Goal: Book appointment/travel/reservation

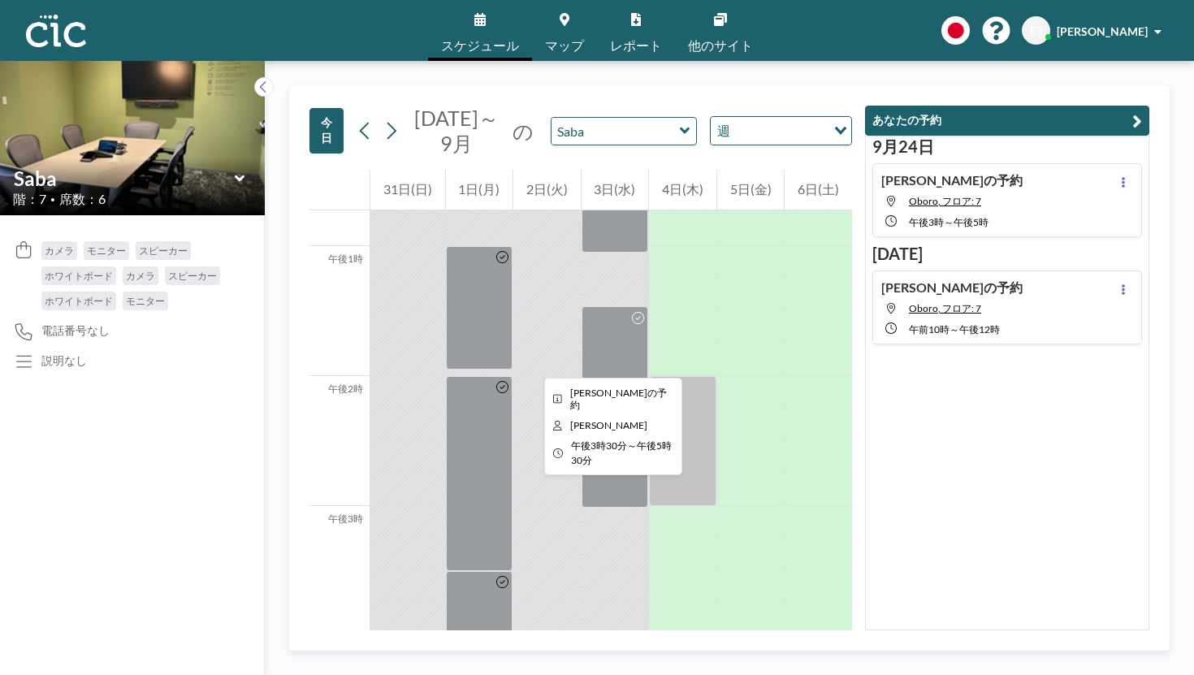
scroll to position [1662, 0]
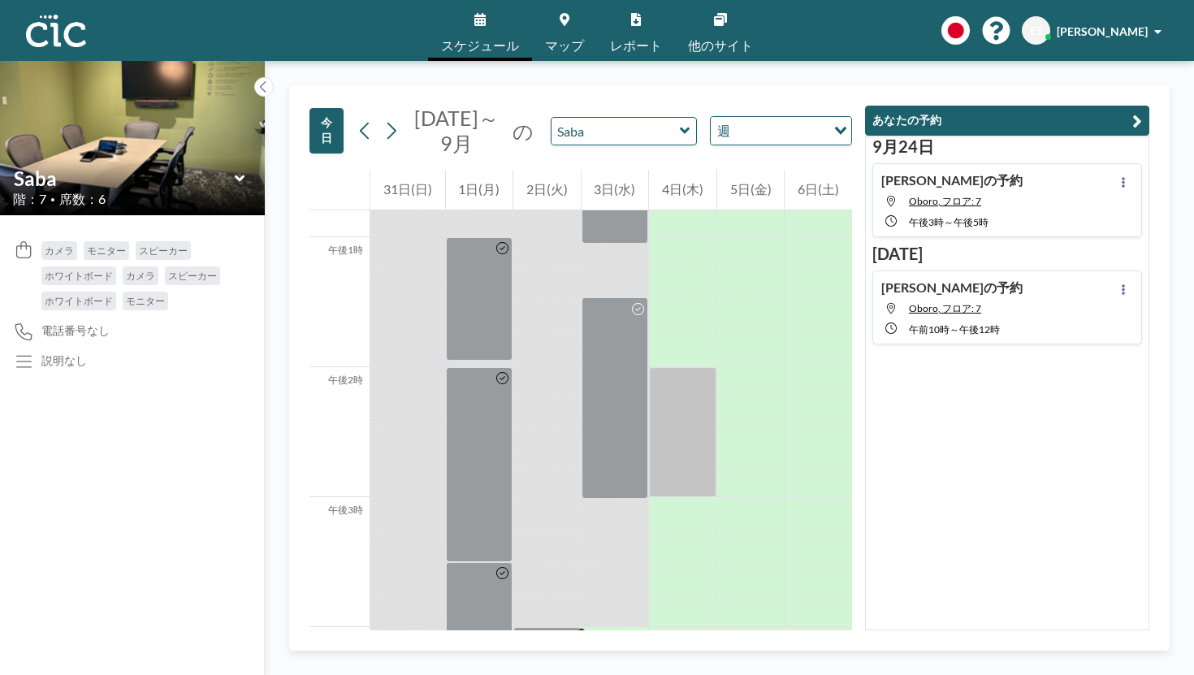
click at [680, 123] on icon at bounding box center [685, 131] width 11 height 16
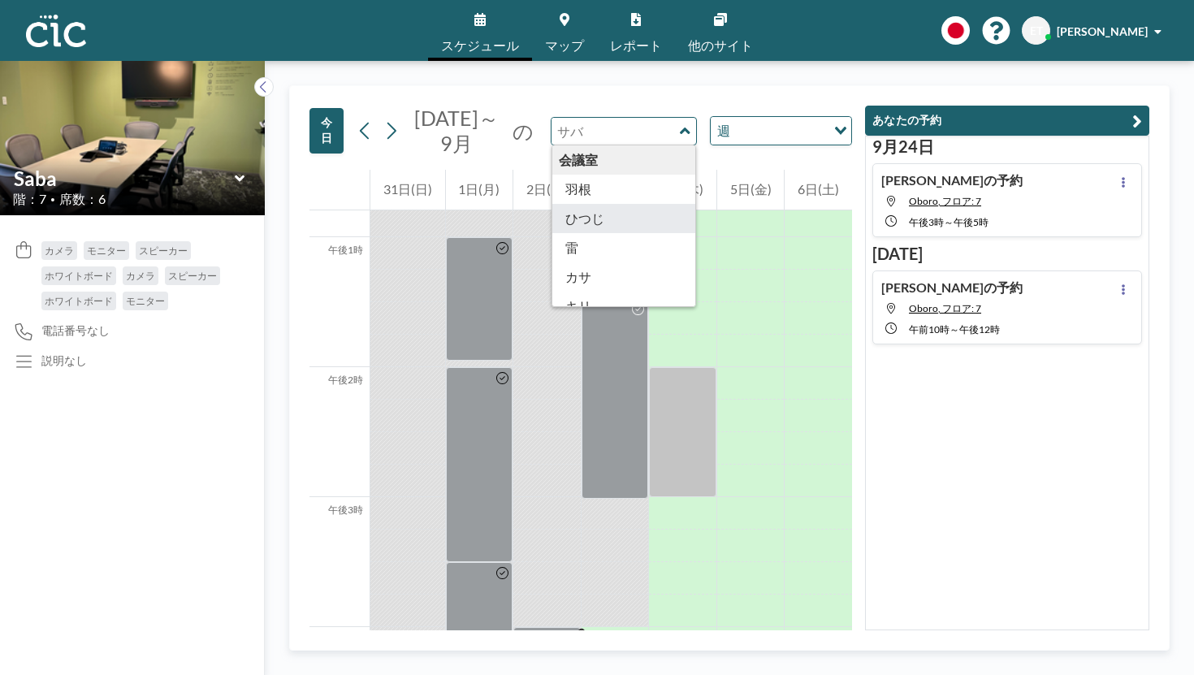
type input "Hitsuji"
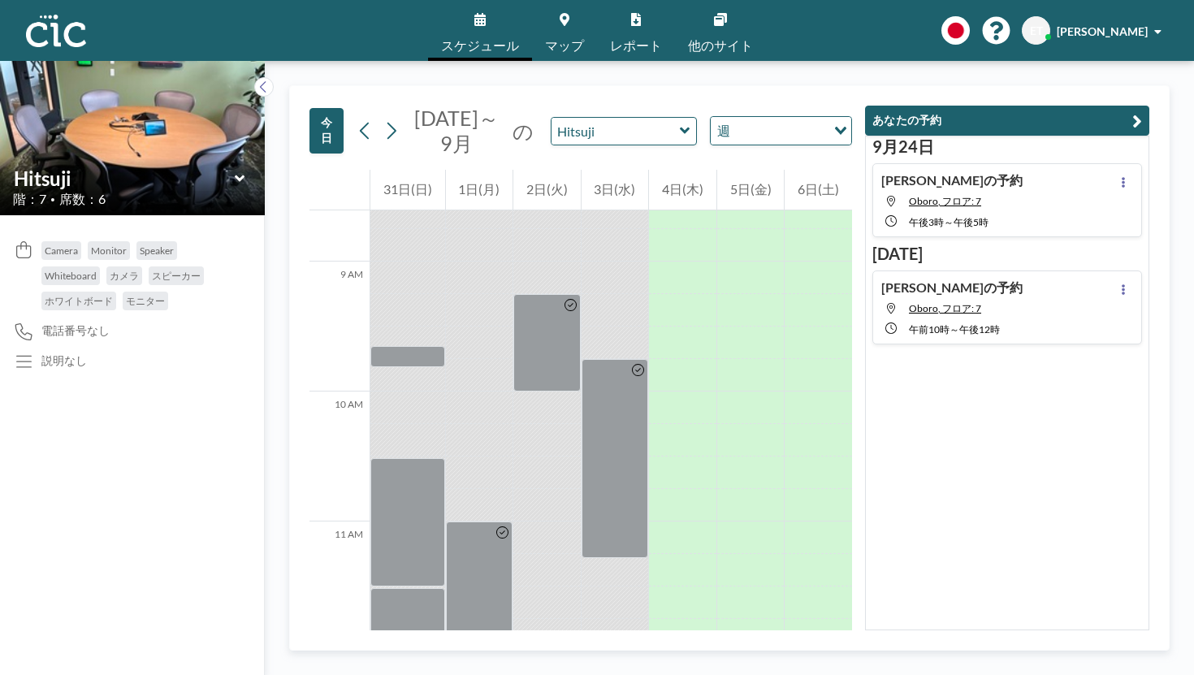
click at [680, 123] on icon at bounding box center [685, 131] width 11 height 16
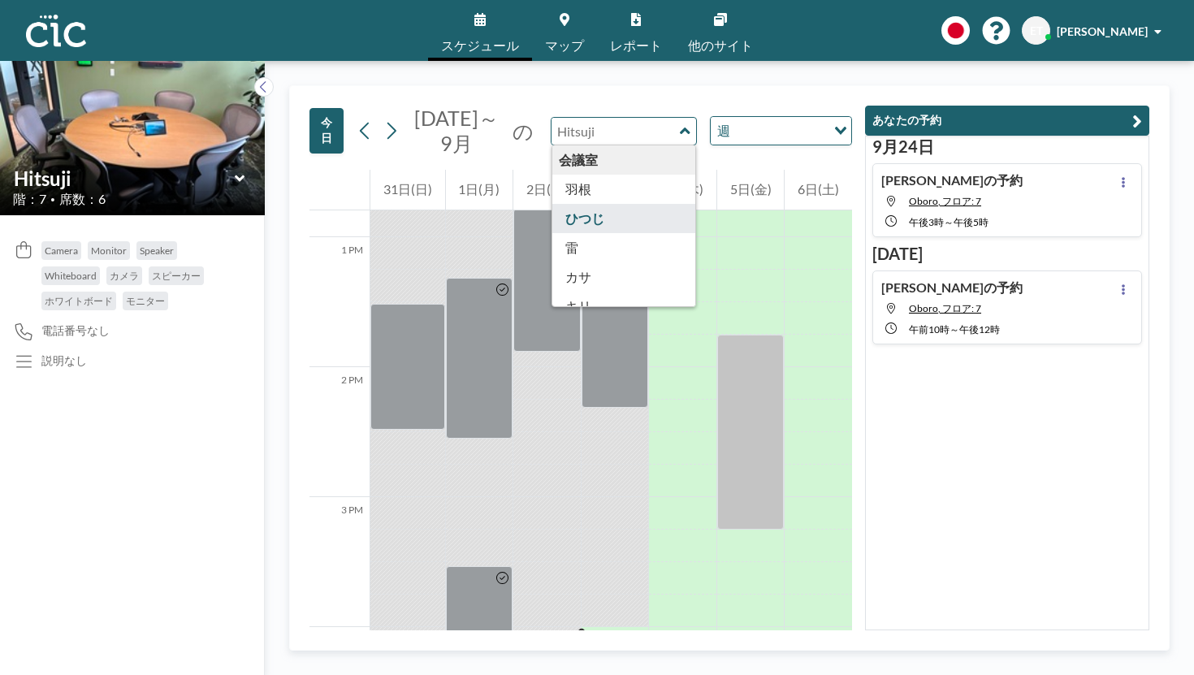
type input "Hane"
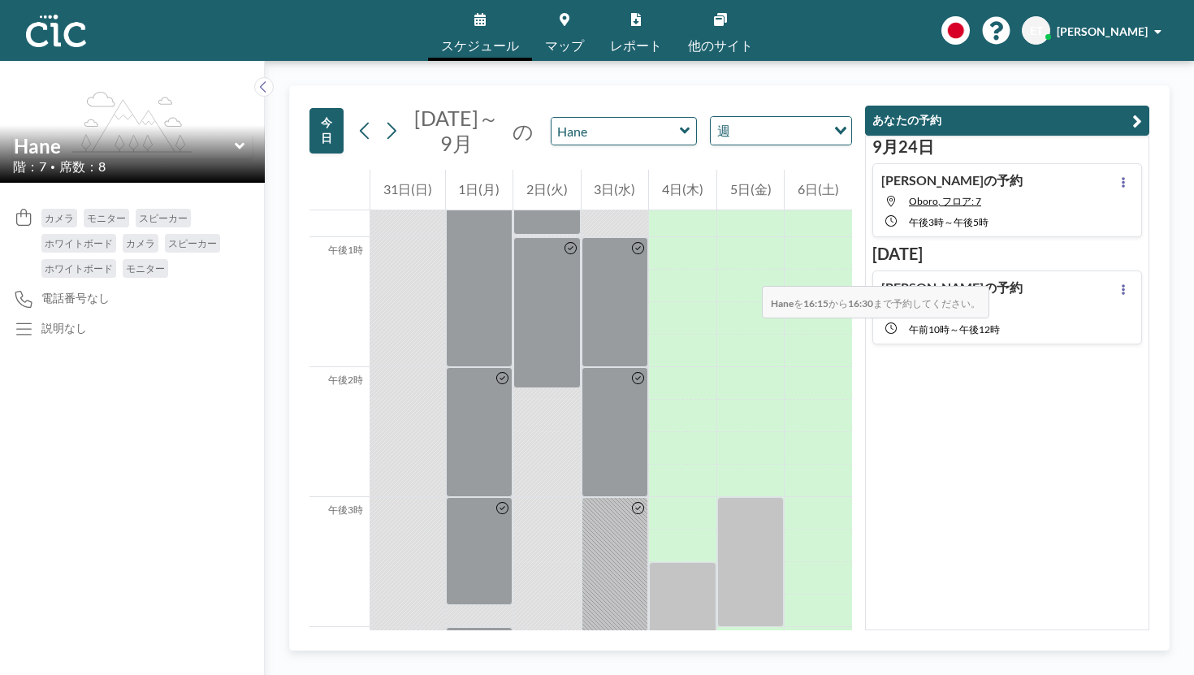
click at [603, 659] on div at bounding box center [614, 675] width 67 height 32
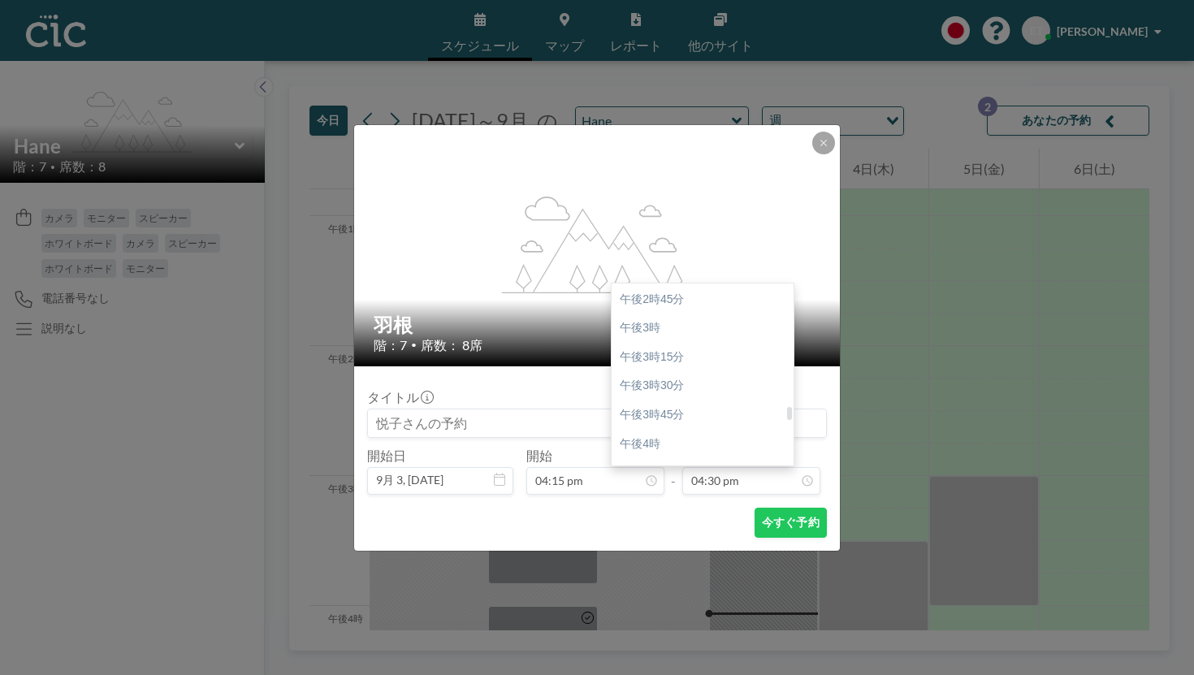
scroll to position [1707, 0]
click at [662, 542] on div "午後5時" at bounding box center [702, 556] width 182 height 29
type input "05:00 pm"
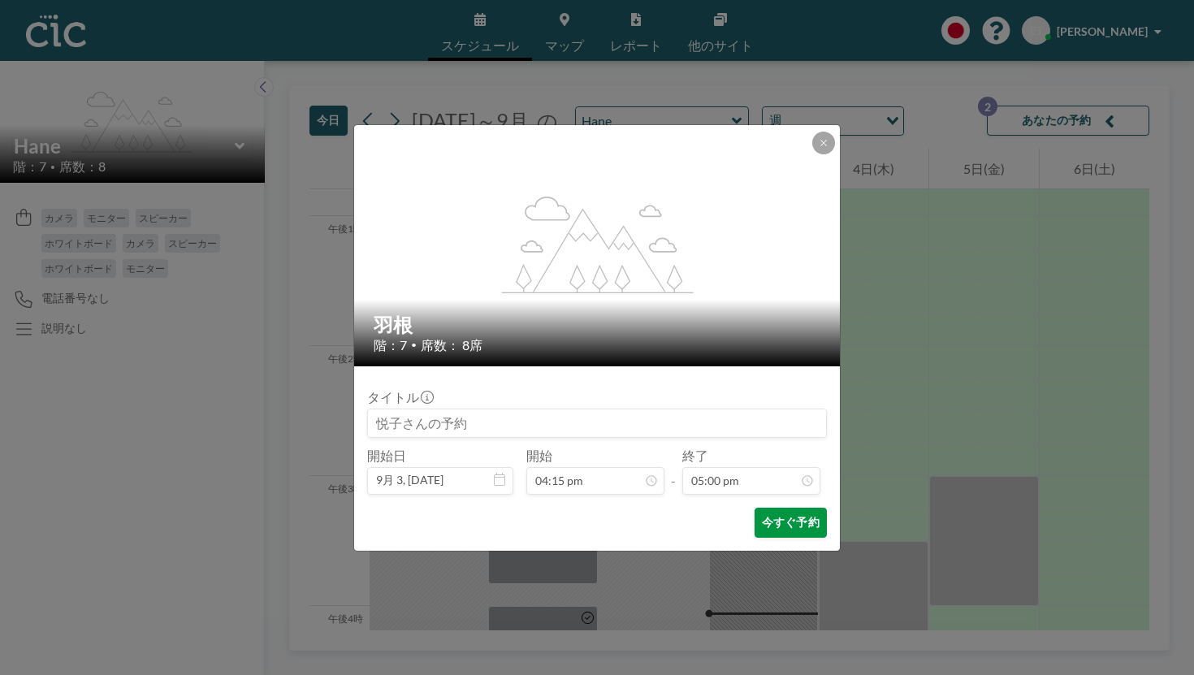
click at [762, 515] on font "今すぐ予約" at bounding box center [791, 522] width 58 height 14
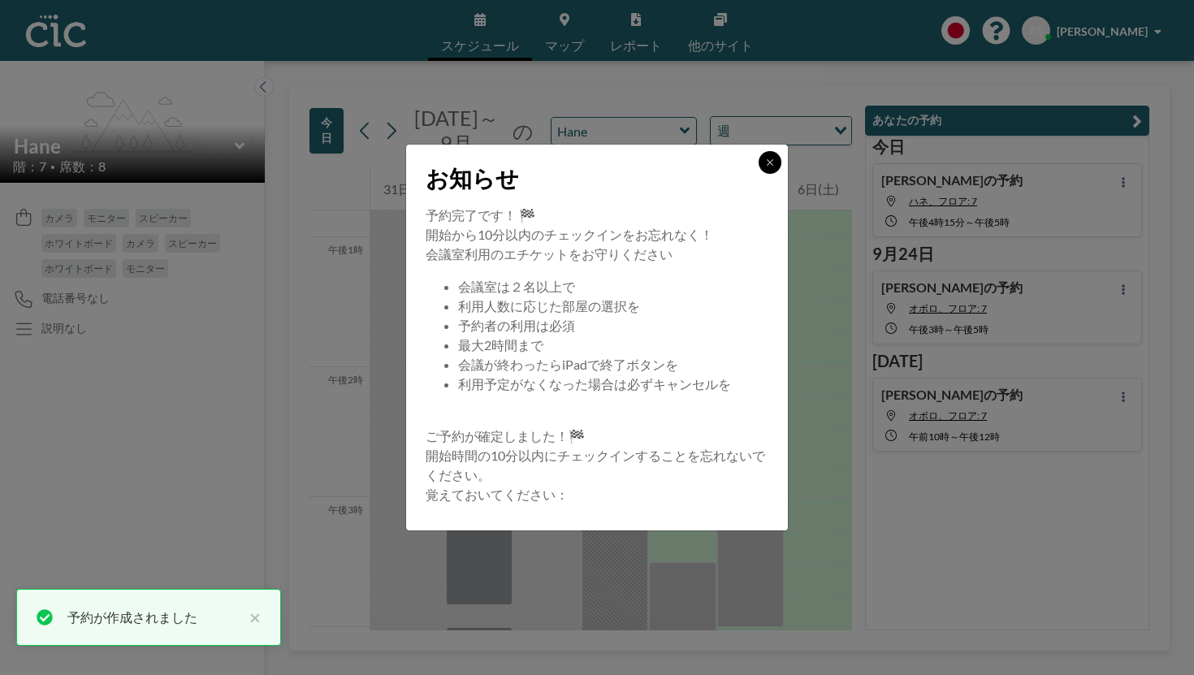
click at [765, 167] on icon at bounding box center [770, 163] width 10 height 10
